Goal: Task Accomplishment & Management: Manage account settings

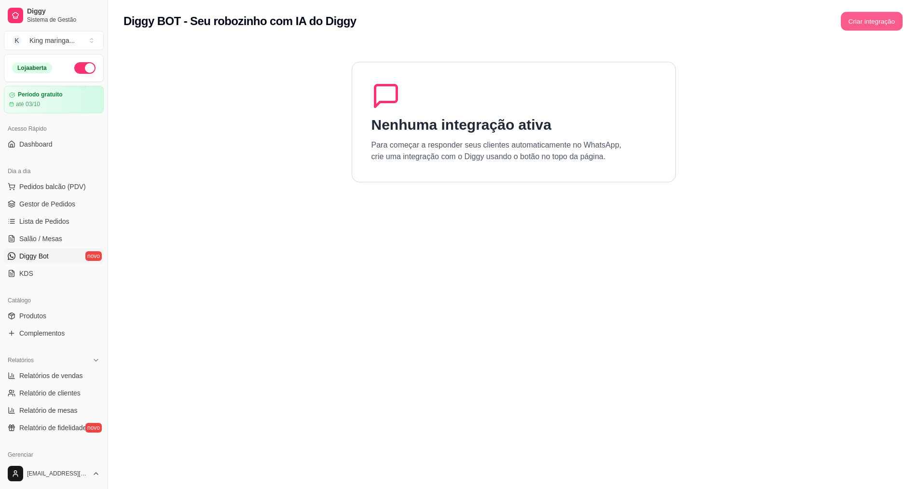
click at [847, 24] on button "Criar integração" at bounding box center [872, 21] width 62 height 19
drag, startPoint x: 841, startPoint y: 0, endPoint x: 656, endPoint y: 293, distance: 346.8
click at [699, 295] on section "Nenhuma integração ativa Para começar a responder seus clientes automaticamente…" at bounding box center [514, 286] width 780 height 489
click at [56, 207] on span "Gestor de Pedidos" at bounding box center [47, 204] width 56 height 10
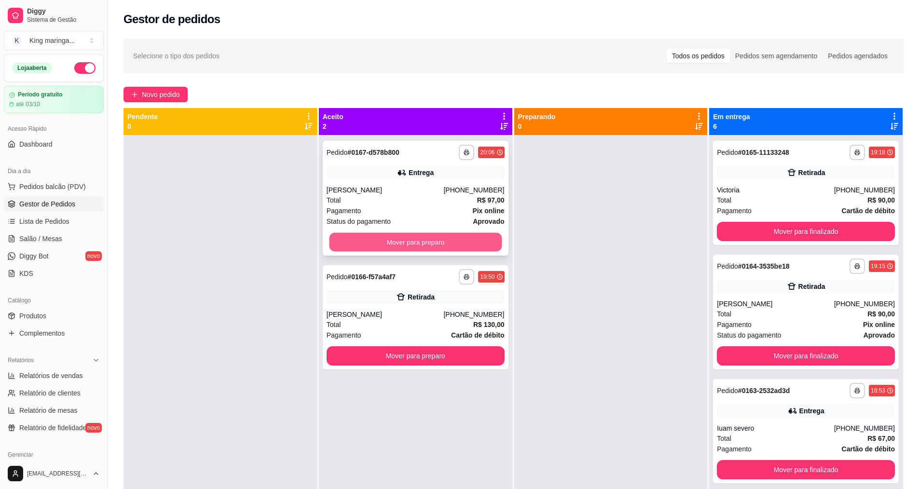
click at [415, 244] on button "Mover para preparo" at bounding box center [415, 242] width 173 height 19
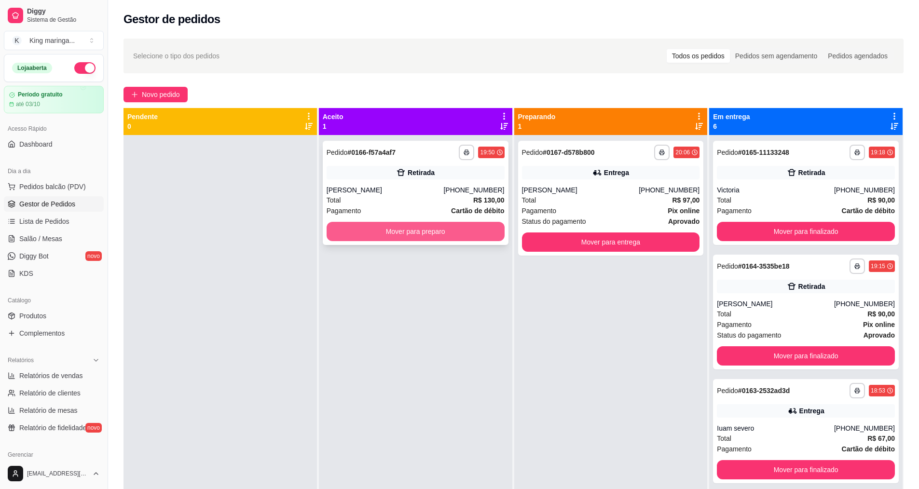
click at [410, 230] on button "Mover para preparo" at bounding box center [416, 231] width 178 height 19
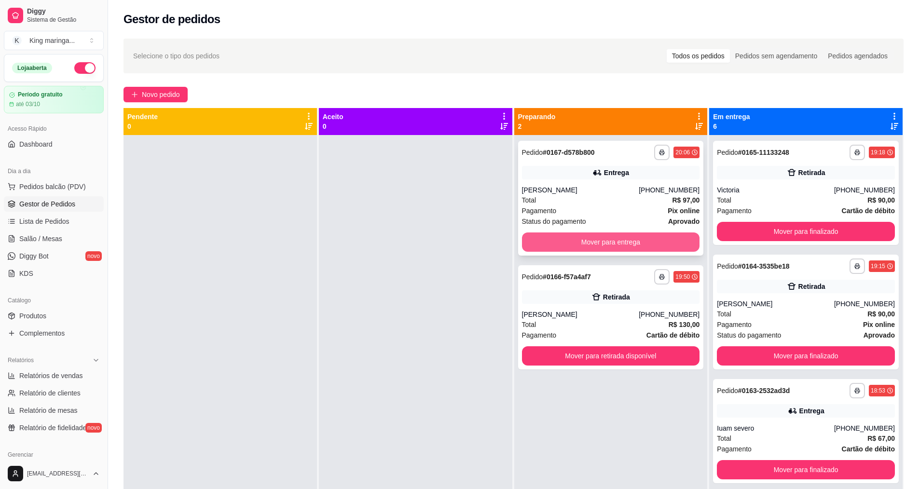
click at [585, 247] on button "Mover para entrega" at bounding box center [611, 242] width 178 height 19
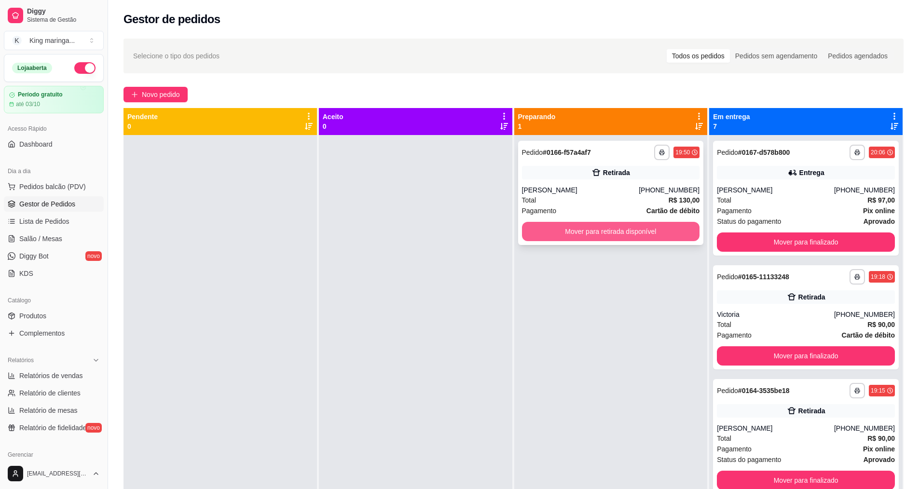
click at [585, 225] on button "Mover para retirada disponível" at bounding box center [611, 231] width 178 height 19
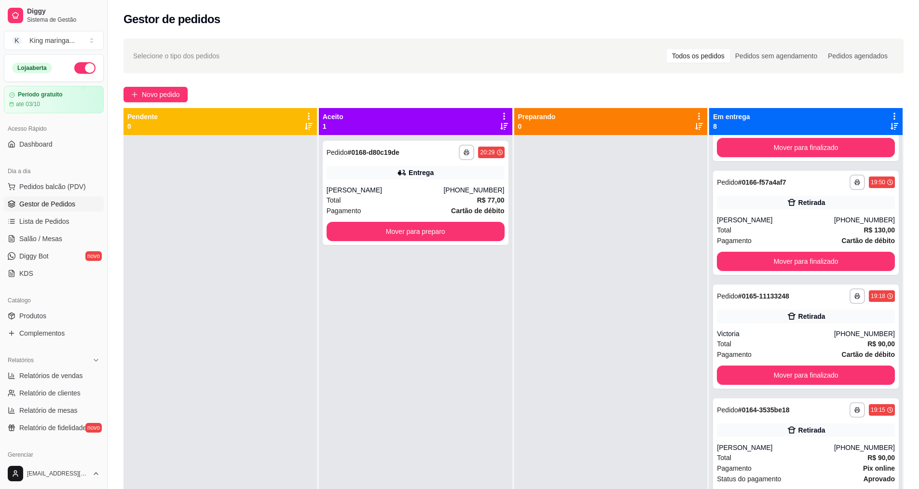
scroll to position [97, 0]
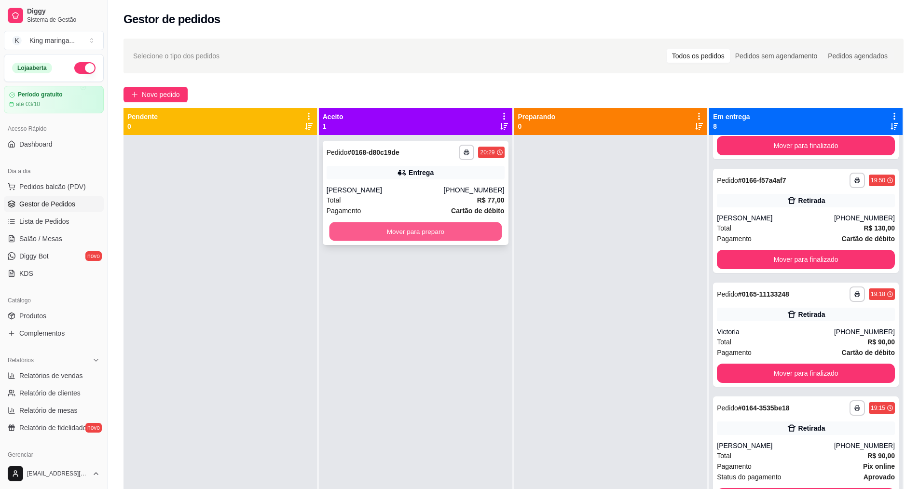
click at [424, 232] on button "Mover para preparo" at bounding box center [415, 231] width 173 height 19
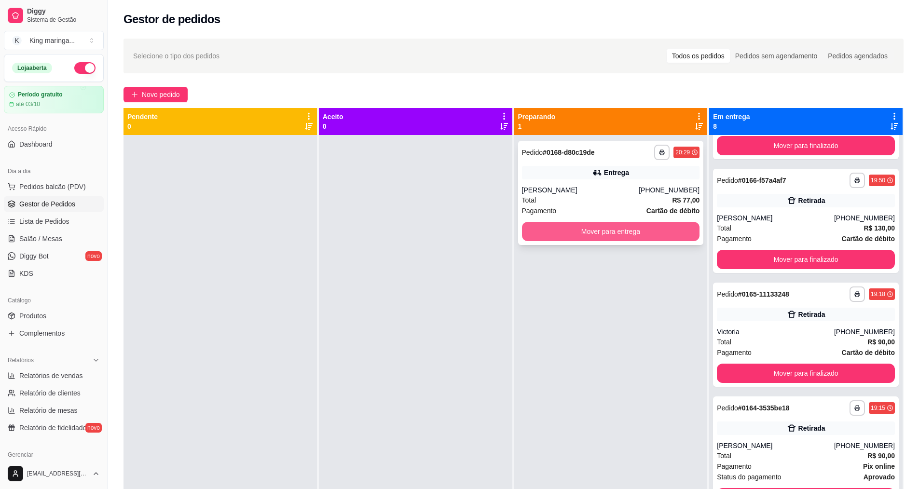
click at [611, 234] on button "Mover para entrega" at bounding box center [611, 231] width 178 height 19
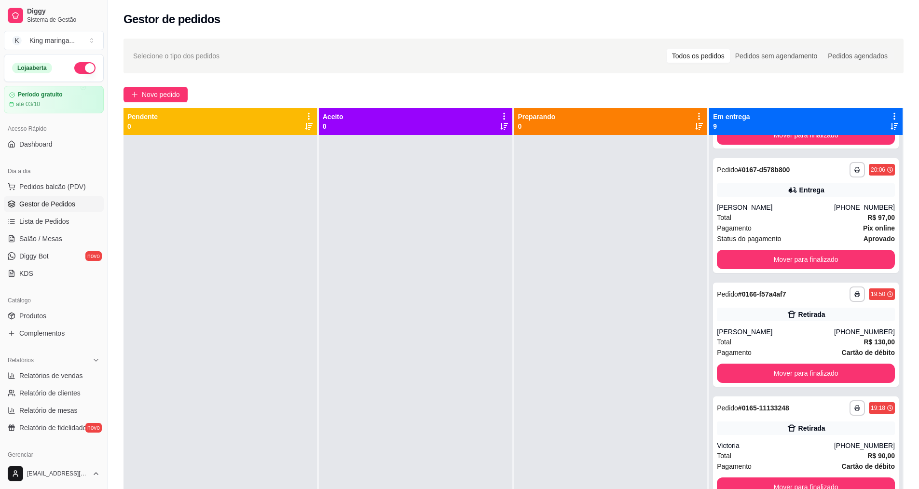
scroll to position [210, 0]
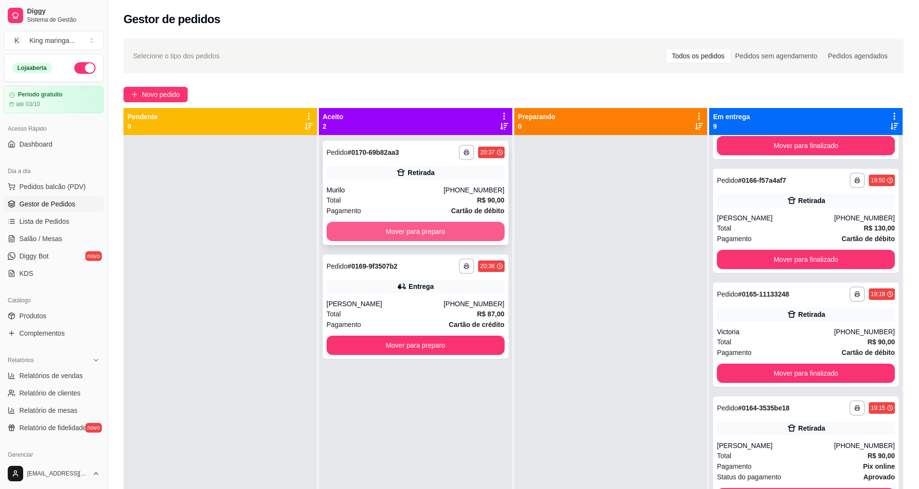
click at [416, 226] on button "Mover para preparo" at bounding box center [416, 231] width 178 height 19
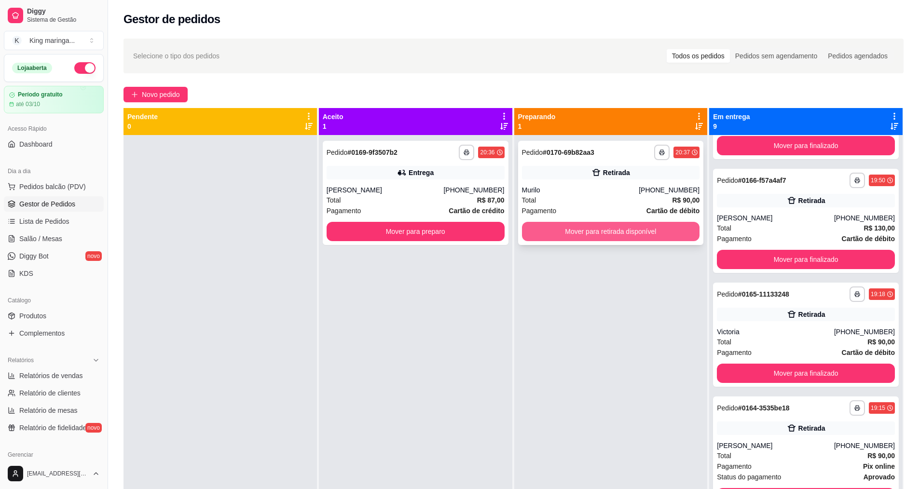
click at [590, 229] on button "Mover para retirada disponível" at bounding box center [611, 231] width 178 height 19
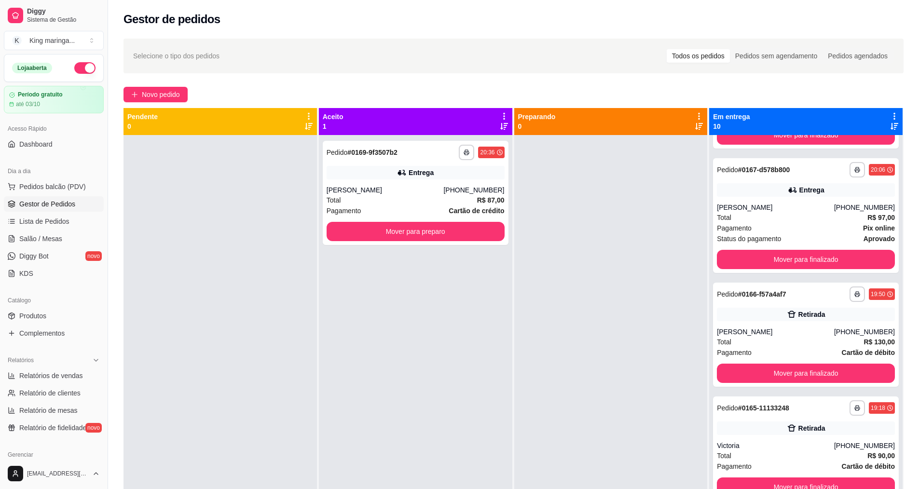
scroll to position [324, 0]
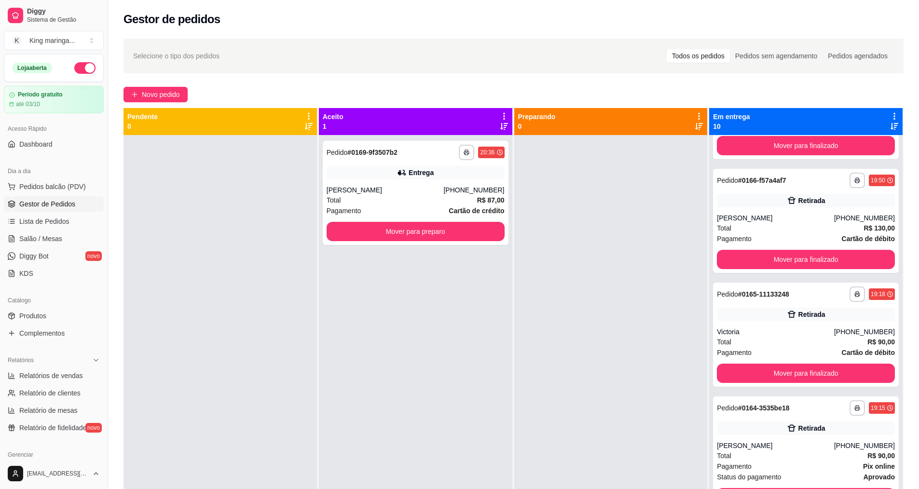
click at [378, 488] on div "**********" at bounding box center [416, 379] width 194 height 489
click at [35, 256] on span "Diggy Bot" at bounding box center [33, 256] width 29 height 10
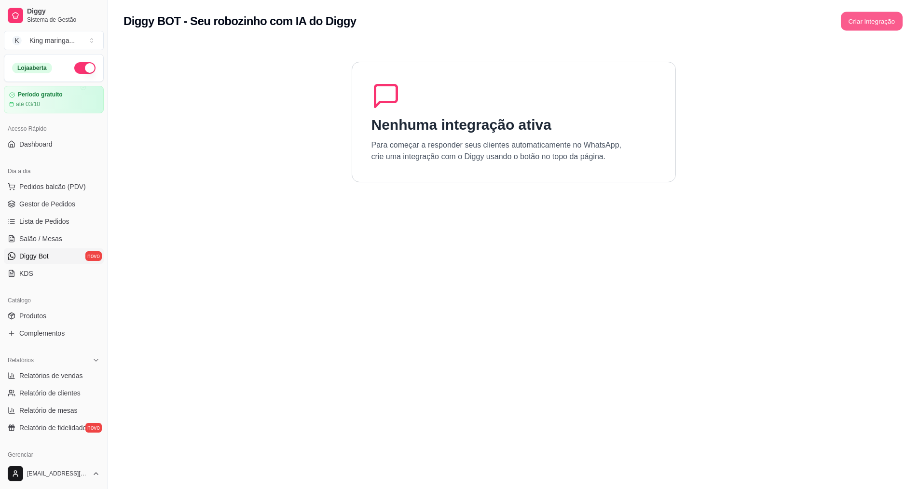
click at [856, 25] on button "Criar integração" at bounding box center [872, 21] width 62 height 19
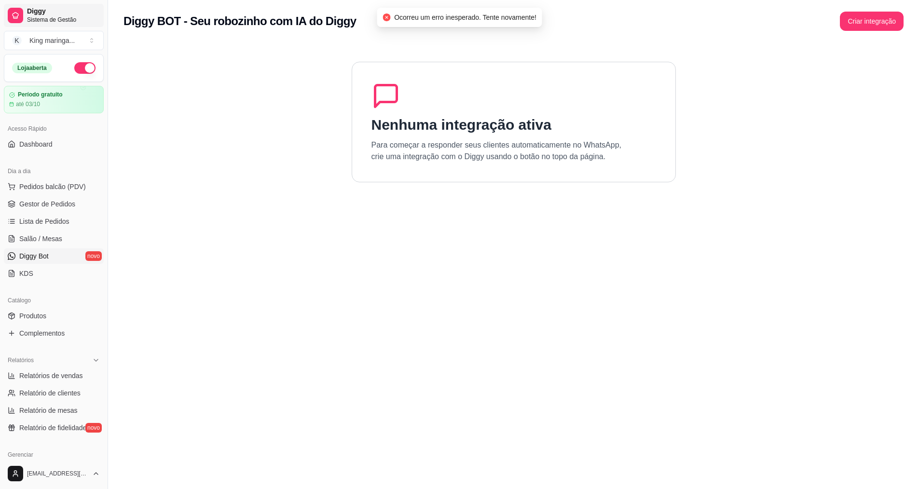
click at [48, 19] on span "Sistema de Gestão" at bounding box center [63, 20] width 73 height 8
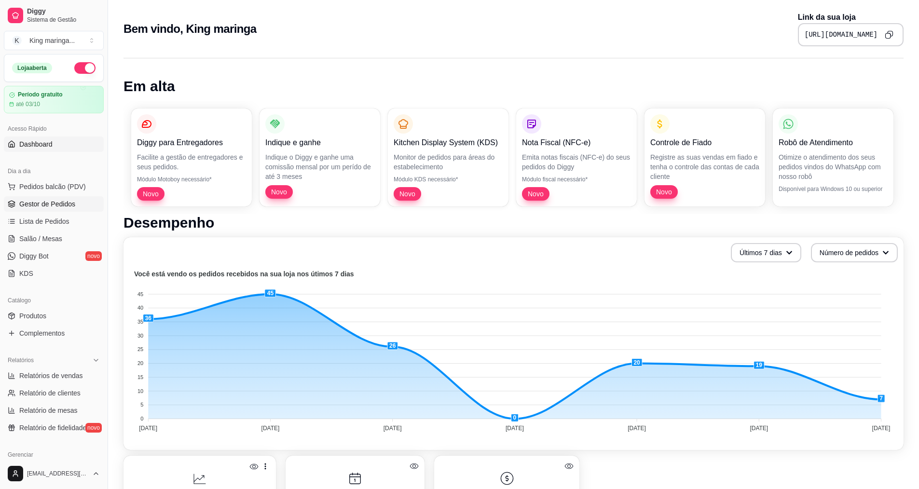
click at [50, 209] on link "Gestor de Pedidos" at bounding box center [54, 203] width 100 height 15
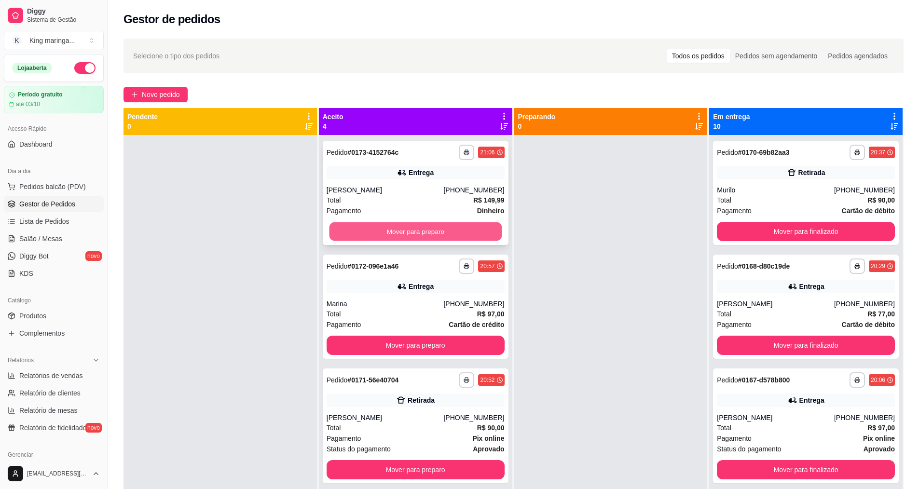
click at [438, 232] on button "Mover para preparo" at bounding box center [415, 231] width 173 height 19
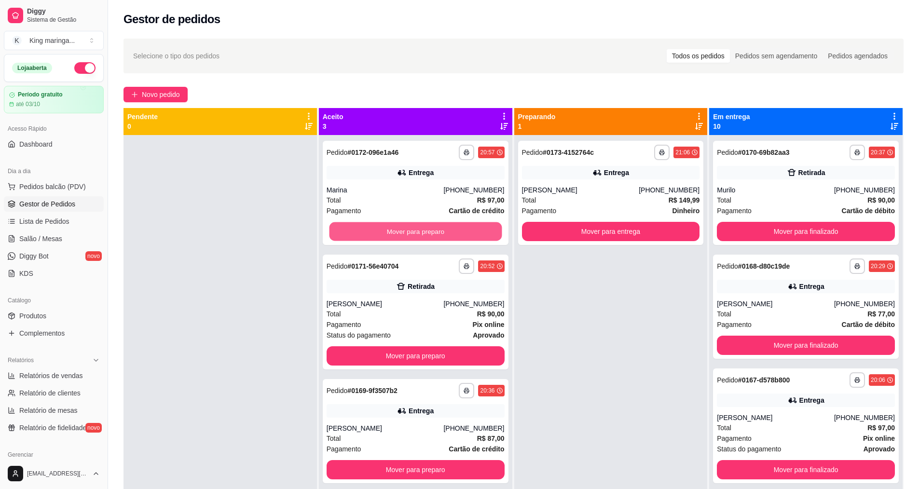
click at [438, 232] on button "Mover para preparo" at bounding box center [415, 231] width 173 height 19
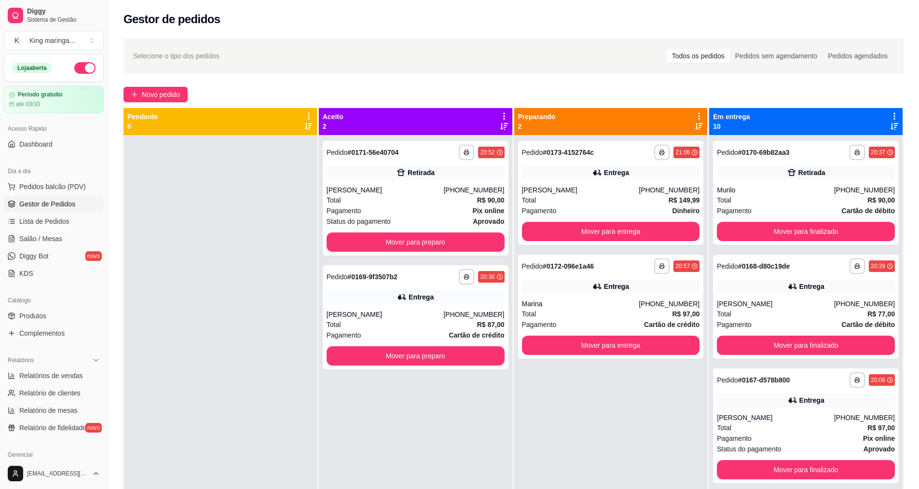
click at [438, 232] on div "**********" at bounding box center [416, 198] width 186 height 115
click at [397, 240] on button "Mover para preparo" at bounding box center [415, 242] width 173 height 19
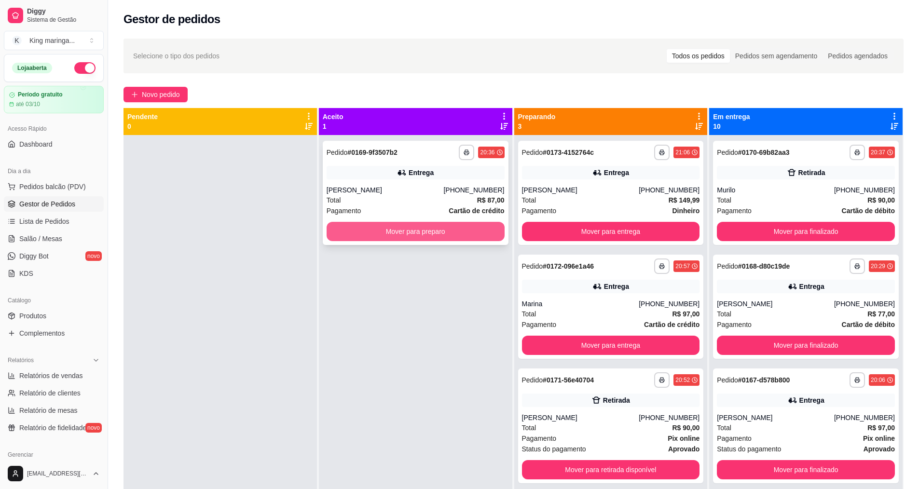
click at [461, 235] on button "Mover para preparo" at bounding box center [416, 231] width 178 height 19
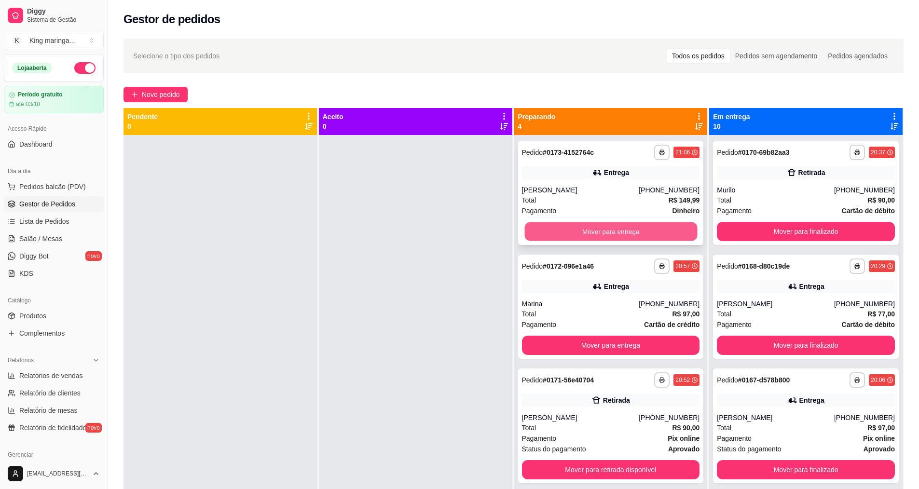
click at [625, 228] on button "Mover para entrega" at bounding box center [611, 231] width 173 height 19
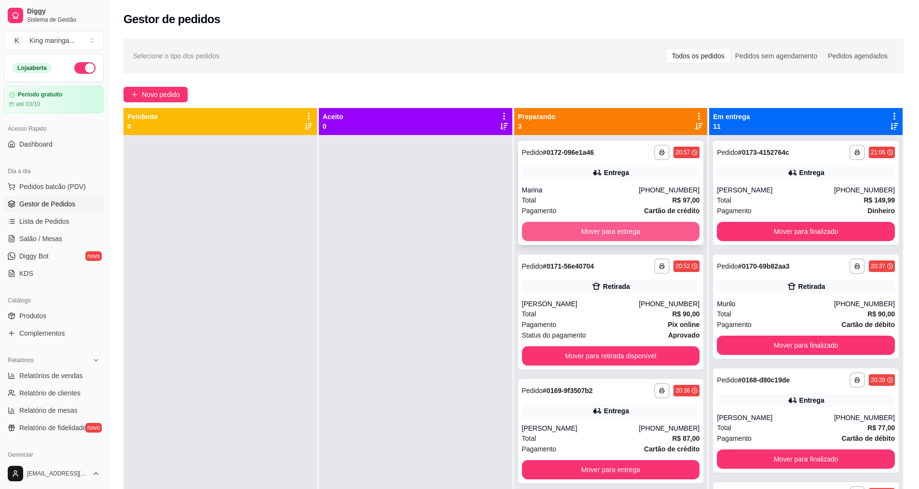
click at [623, 228] on button "Mover para entrega" at bounding box center [611, 231] width 178 height 19
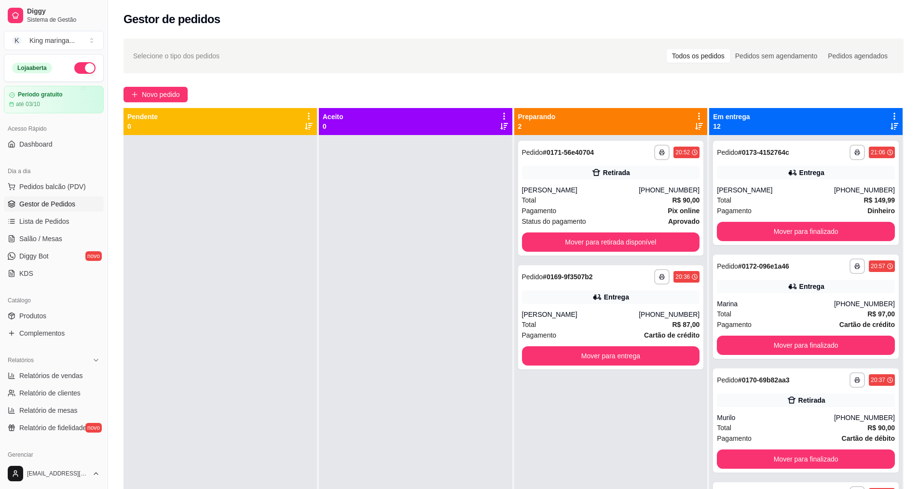
click at [623, 228] on div "**********" at bounding box center [611, 198] width 186 height 115
click at [598, 239] on button "Mover para retirada disponível" at bounding box center [611, 242] width 173 height 19
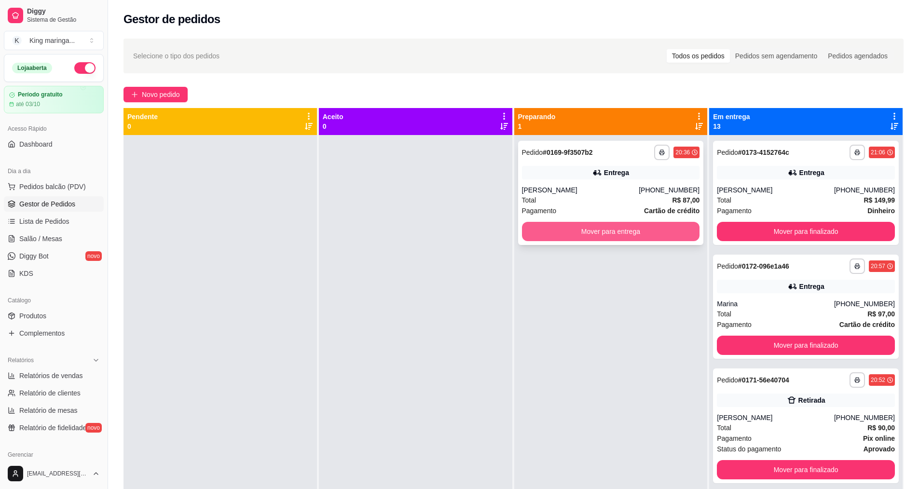
click at [622, 231] on button "Mover para entrega" at bounding box center [611, 231] width 178 height 19
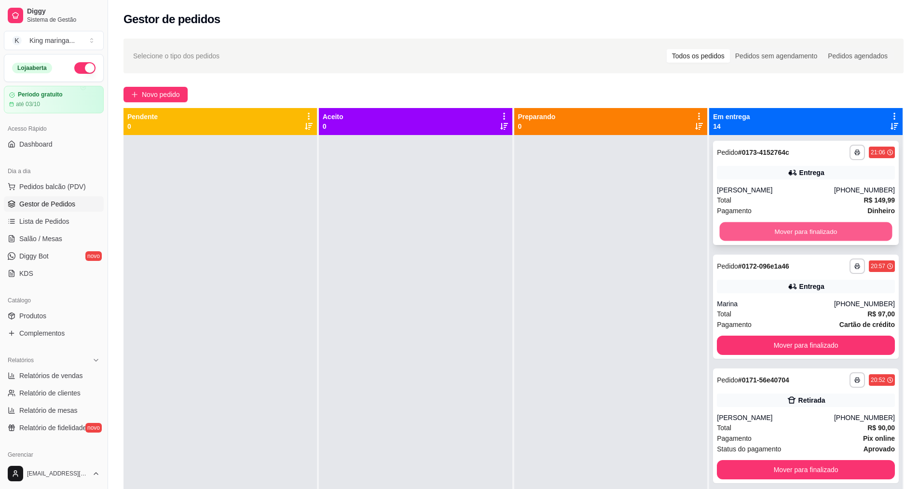
click at [816, 232] on button "Mover para finalizado" at bounding box center [806, 231] width 173 height 19
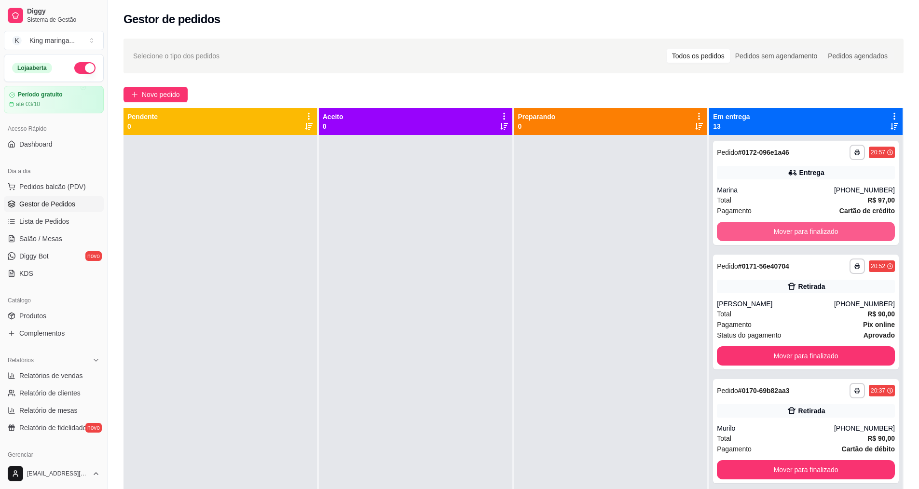
click at [814, 233] on button "Mover para finalizado" at bounding box center [806, 231] width 178 height 19
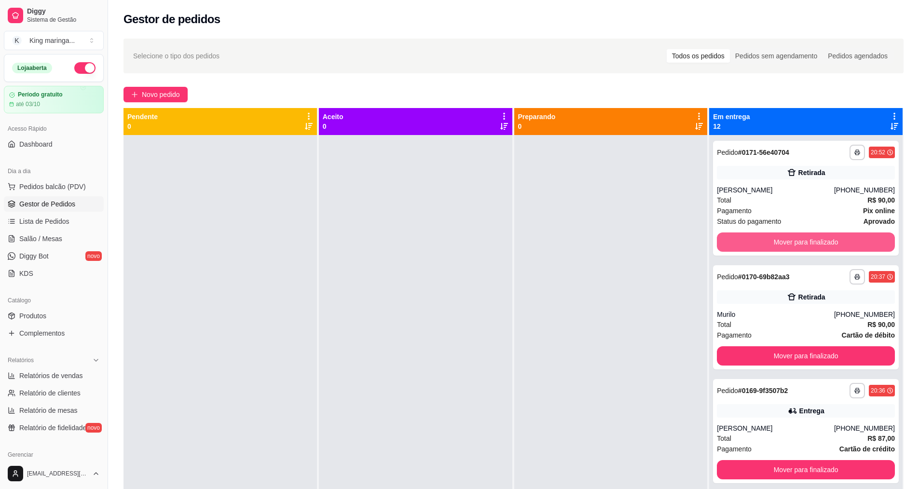
click at [813, 234] on button "Mover para finalizado" at bounding box center [806, 242] width 178 height 19
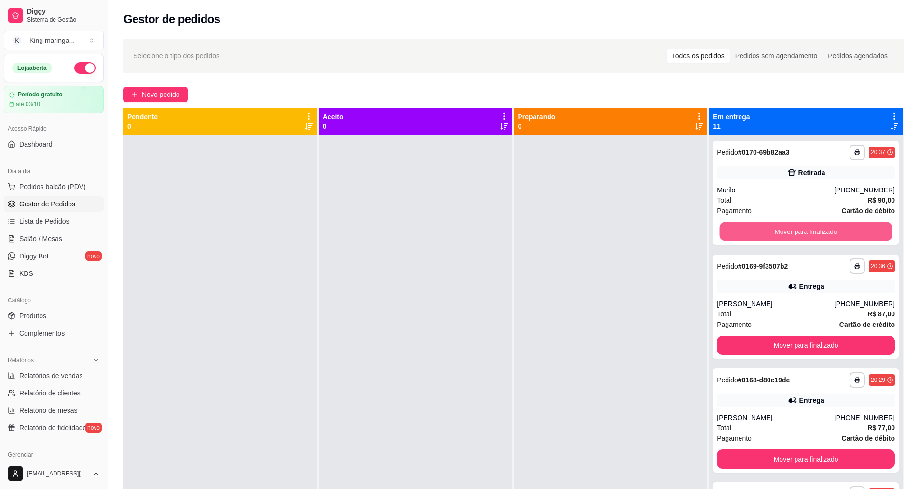
click at [811, 239] on button "Mover para finalizado" at bounding box center [806, 231] width 173 height 19
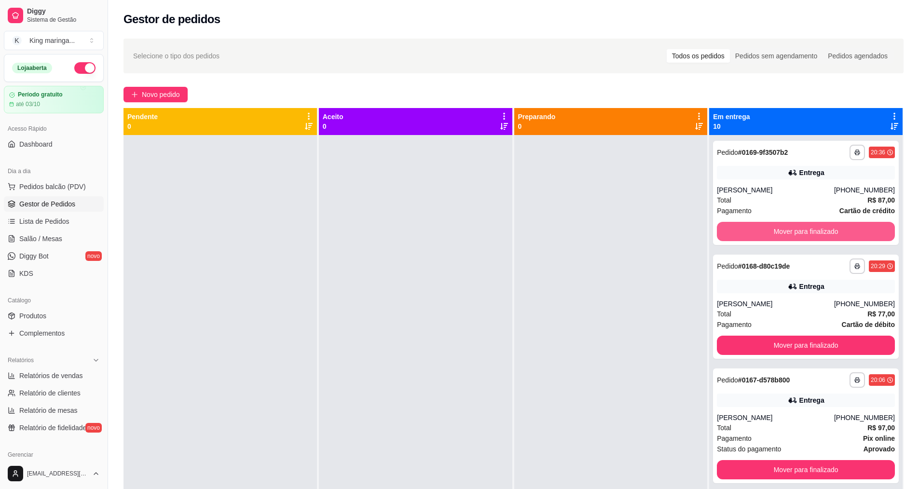
click at [811, 239] on button "Mover para finalizado" at bounding box center [806, 231] width 178 height 19
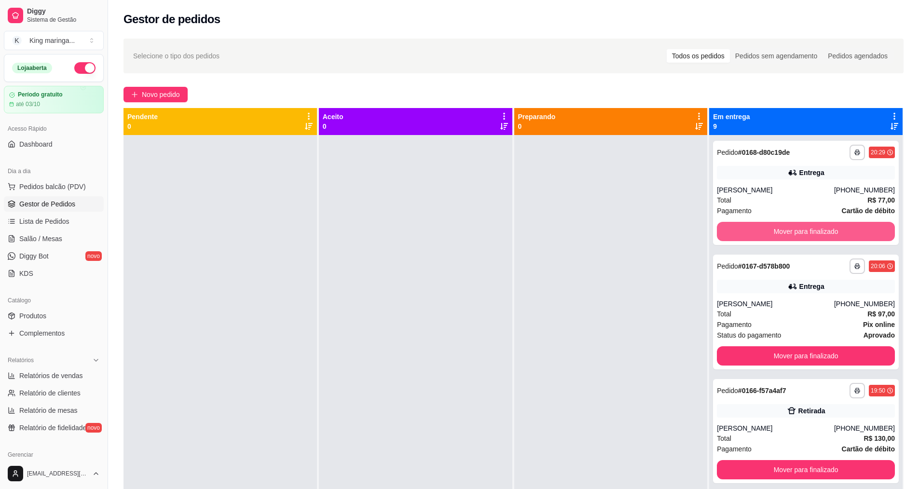
click at [811, 239] on button "Mover para finalizado" at bounding box center [806, 231] width 178 height 19
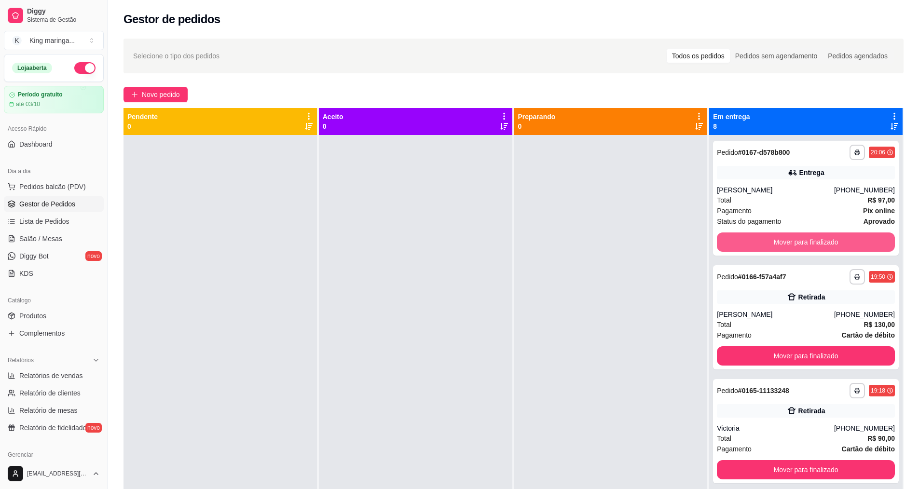
click at [811, 239] on button "Mover para finalizado" at bounding box center [806, 242] width 178 height 19
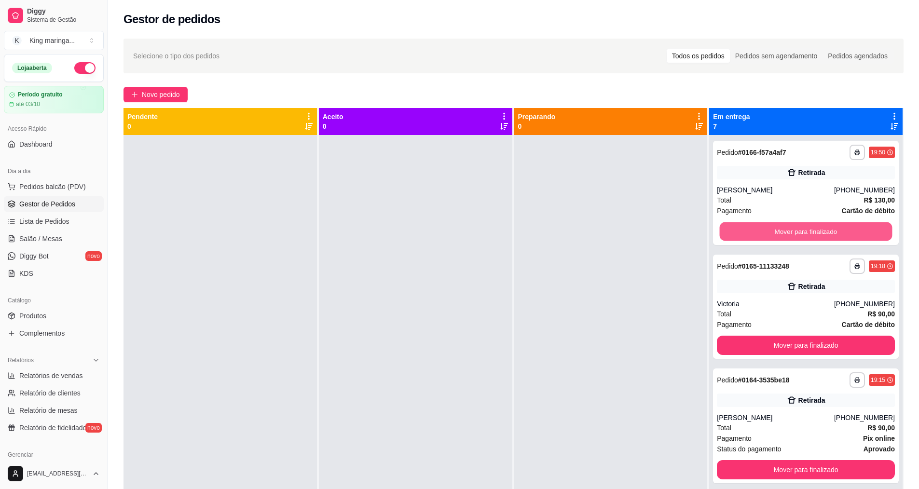
click at [811, 239] on button "Mover para finalizado" at bounding box center [806, 231] width 173 height 19
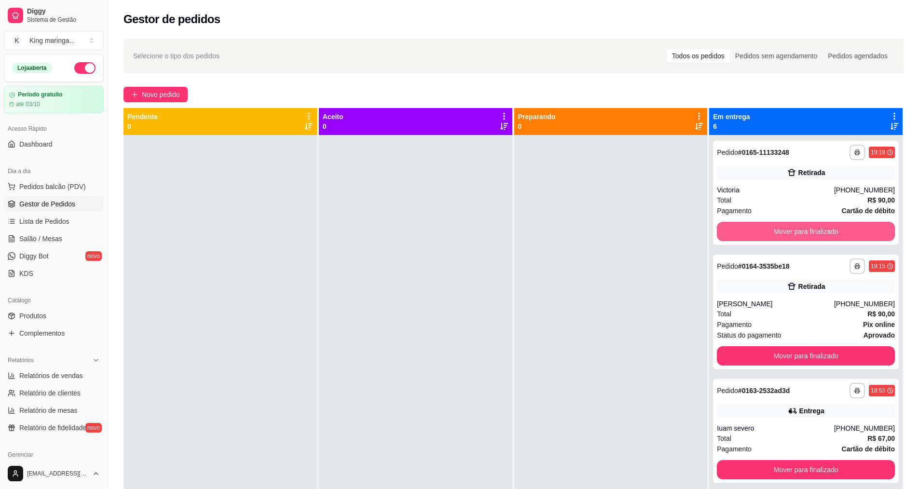
click at [811, 239] on button "Mover para finalizado" at bounding box center [806, 231] width 178 height 19
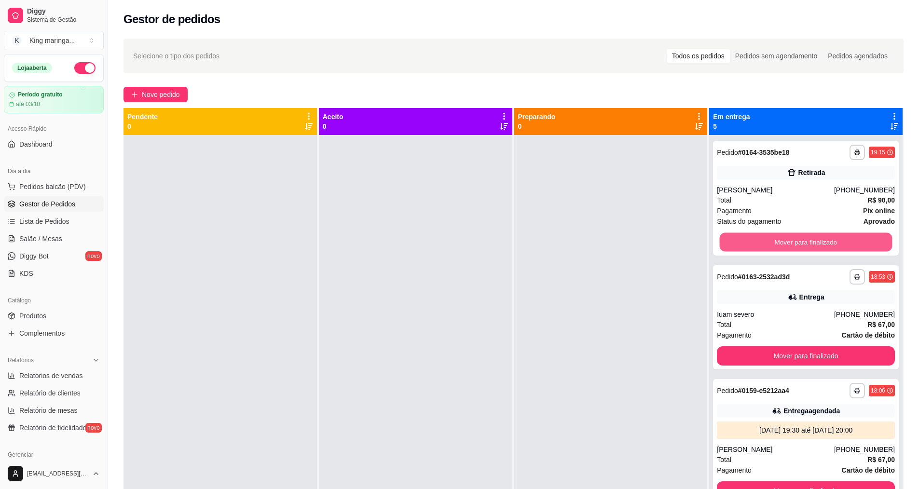
click at [811, 239] on button "Mover para finalizado" at bounding box center [806, 242] width 173 height 19
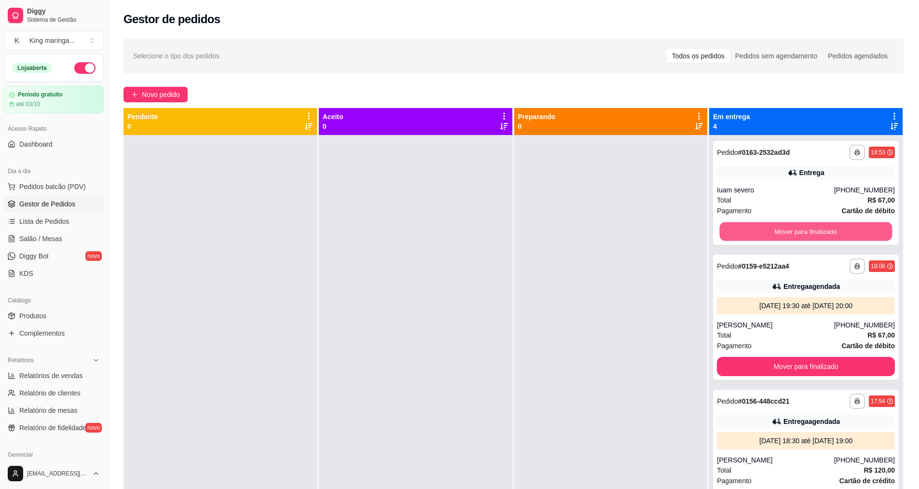
click at [811, 239] on button "Mover para finalizado" at bounding box center [806, 231] width 173 height 19
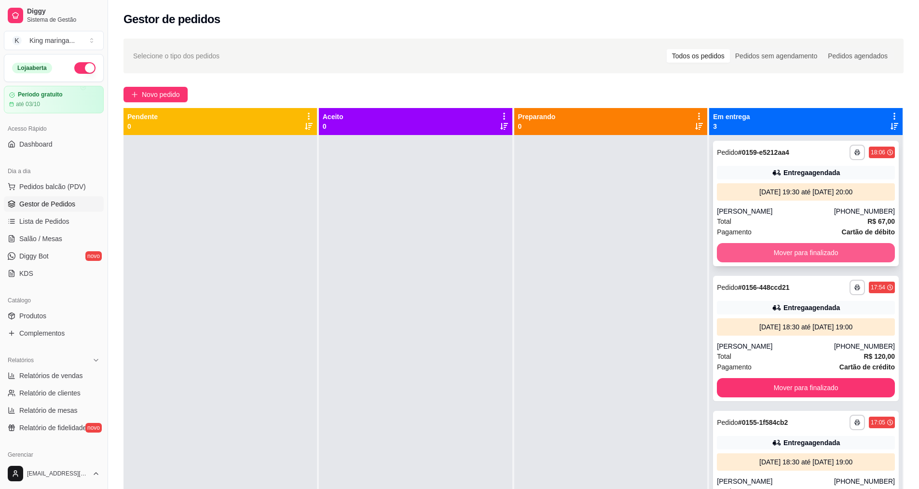
click at [806, 248] on button "Mover para finalizado" at bounding box center [806, 252] width 178 height 19
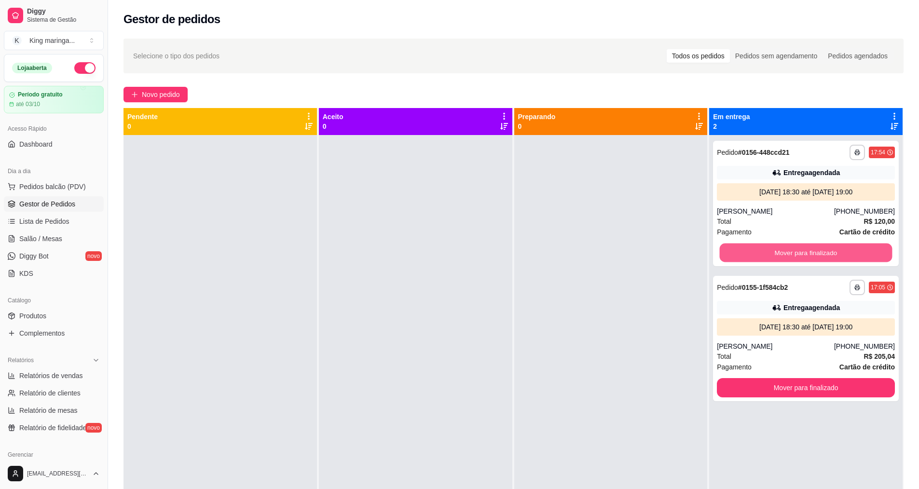
click at [806, 248] on button "Mover para finalizado" at bounding box center [806, 253] width 173 height 19
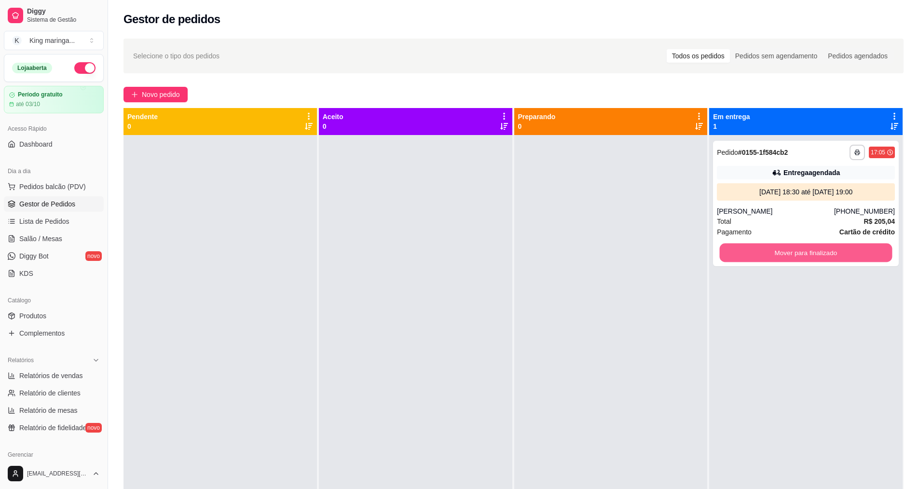
click at [806, 248] on button "Mover para finalizado" at bounding box center [806, 253] width 173 height 19
